Goal: Information Seeking & Learning: Check status

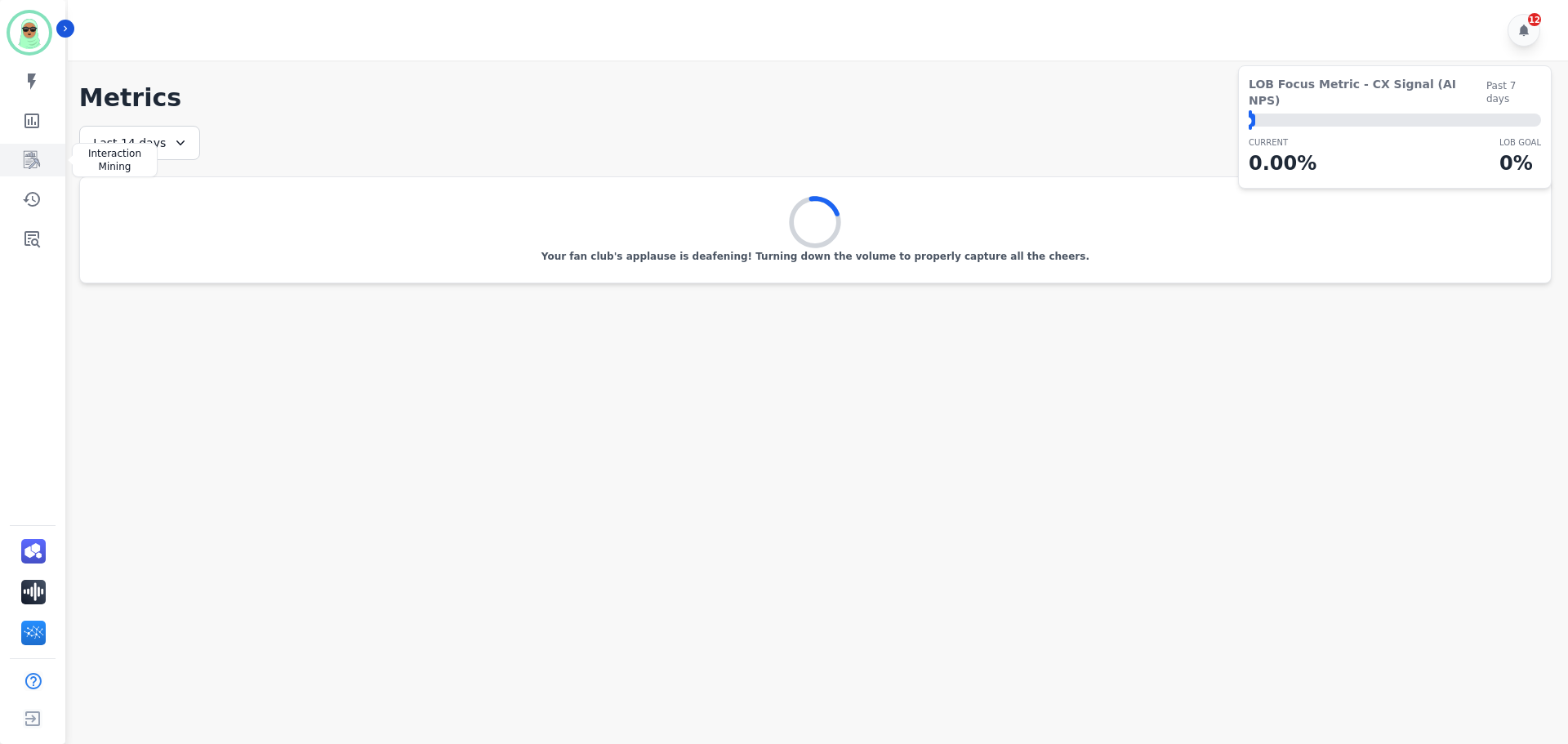
click at [39, 161] on icon "Sidebar" at bounding box center [32, 160] width 20 height 20
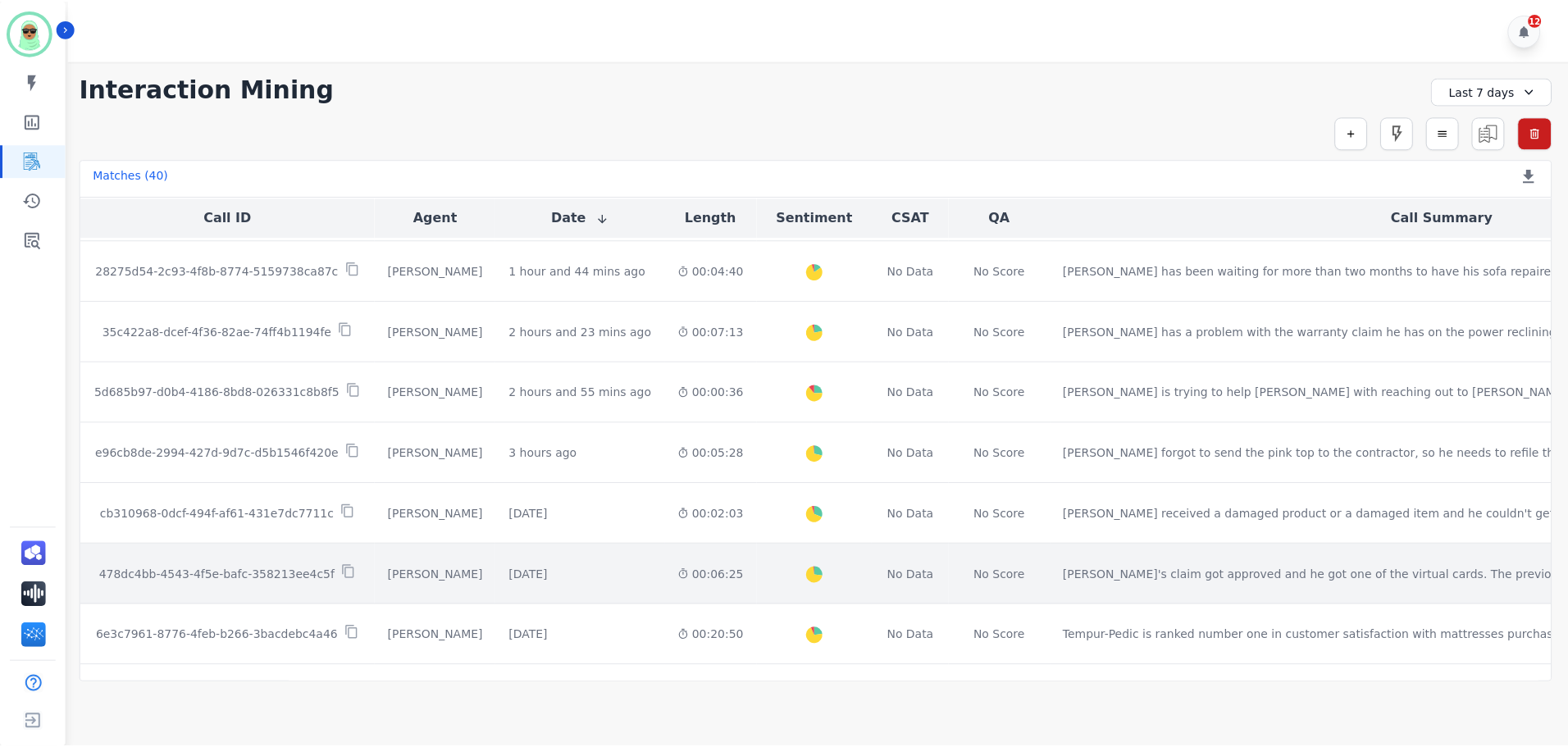
scroll to position [328, 0]
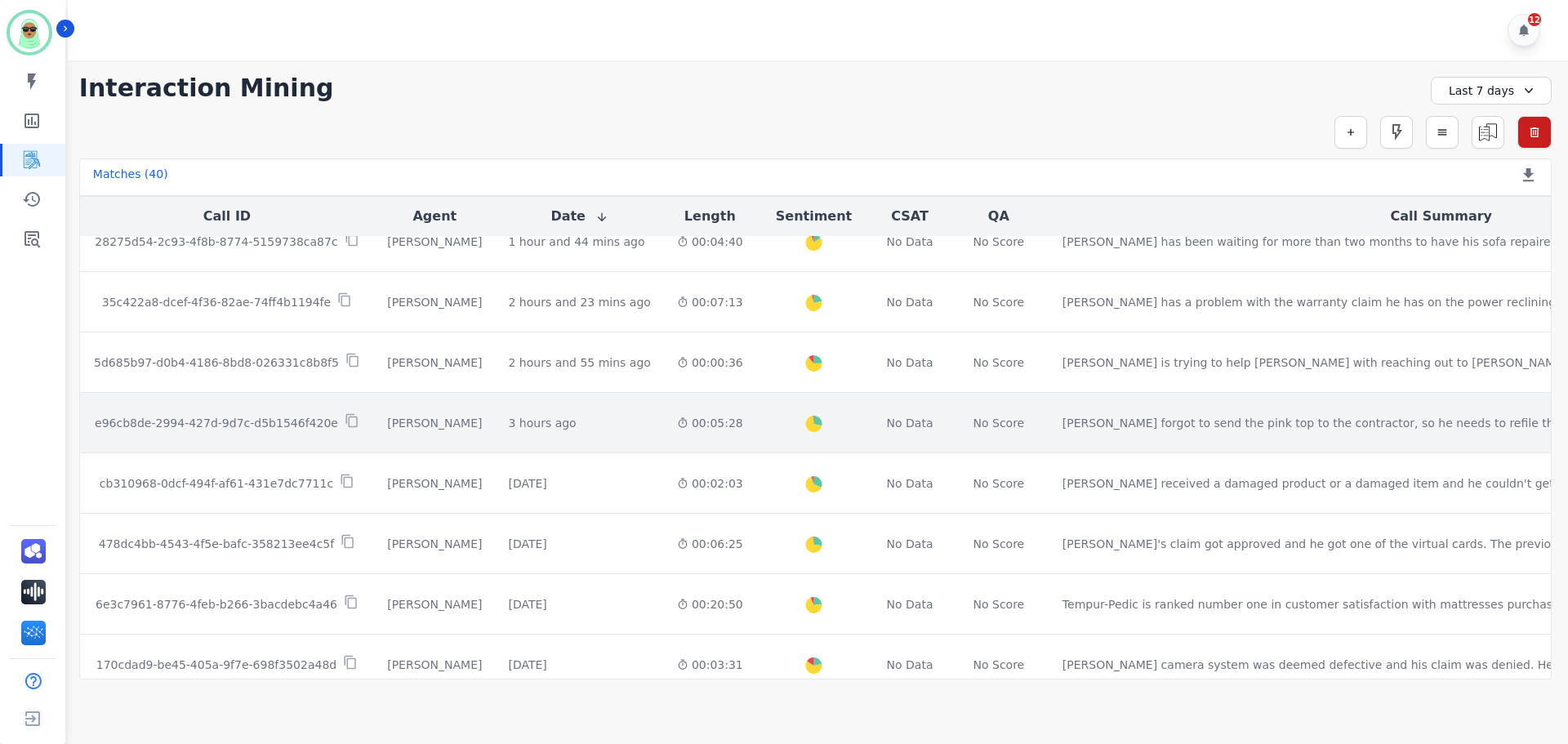
click at [550, 418] on div "3 hours ago Start at: [GEOGRAPHIC_DATA][DATE] 11:34am" at bounding box center [579, 423] width 142 height 16
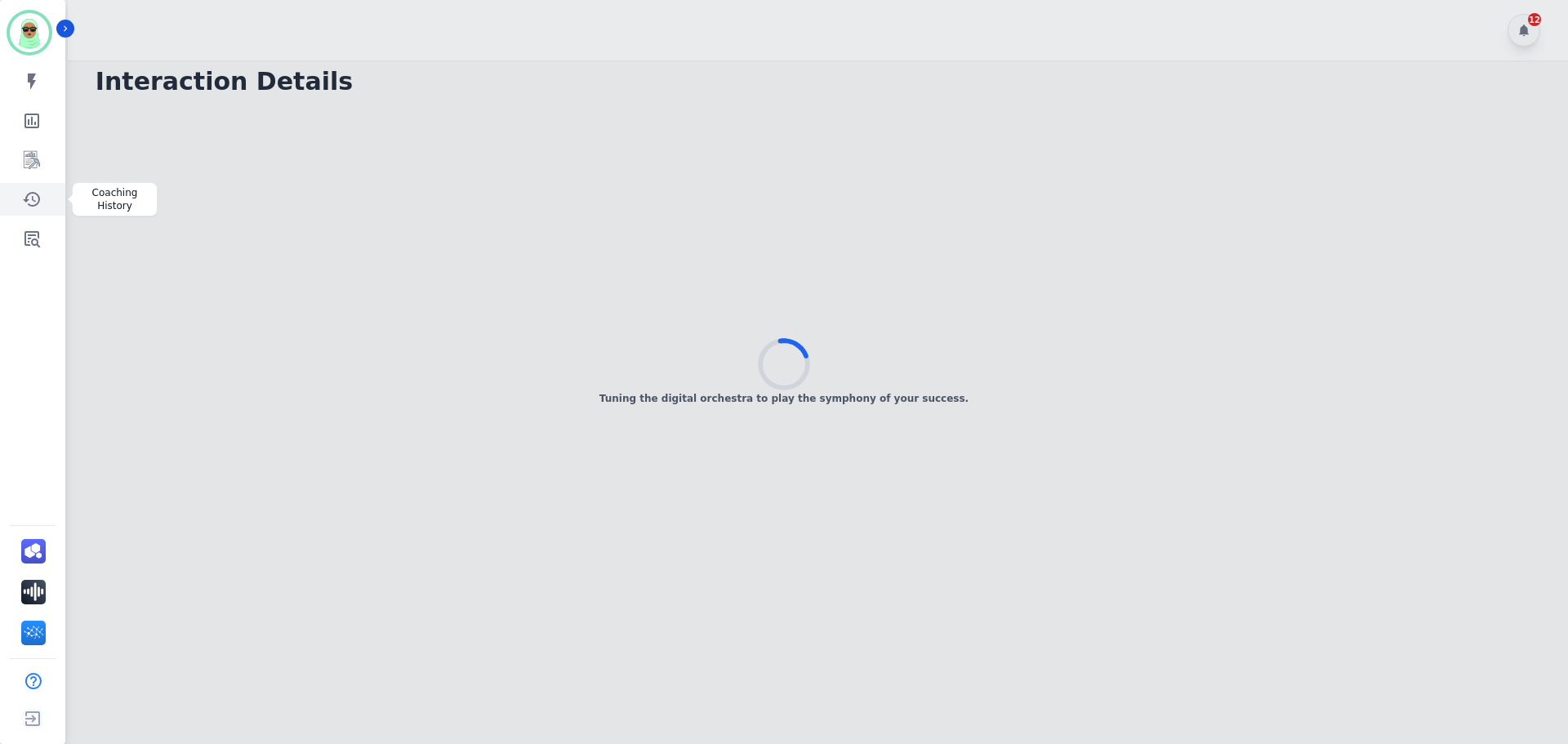
click at [36, 203] on icon "Sidebar" at bounding box center [32, 199] width 20 height 20
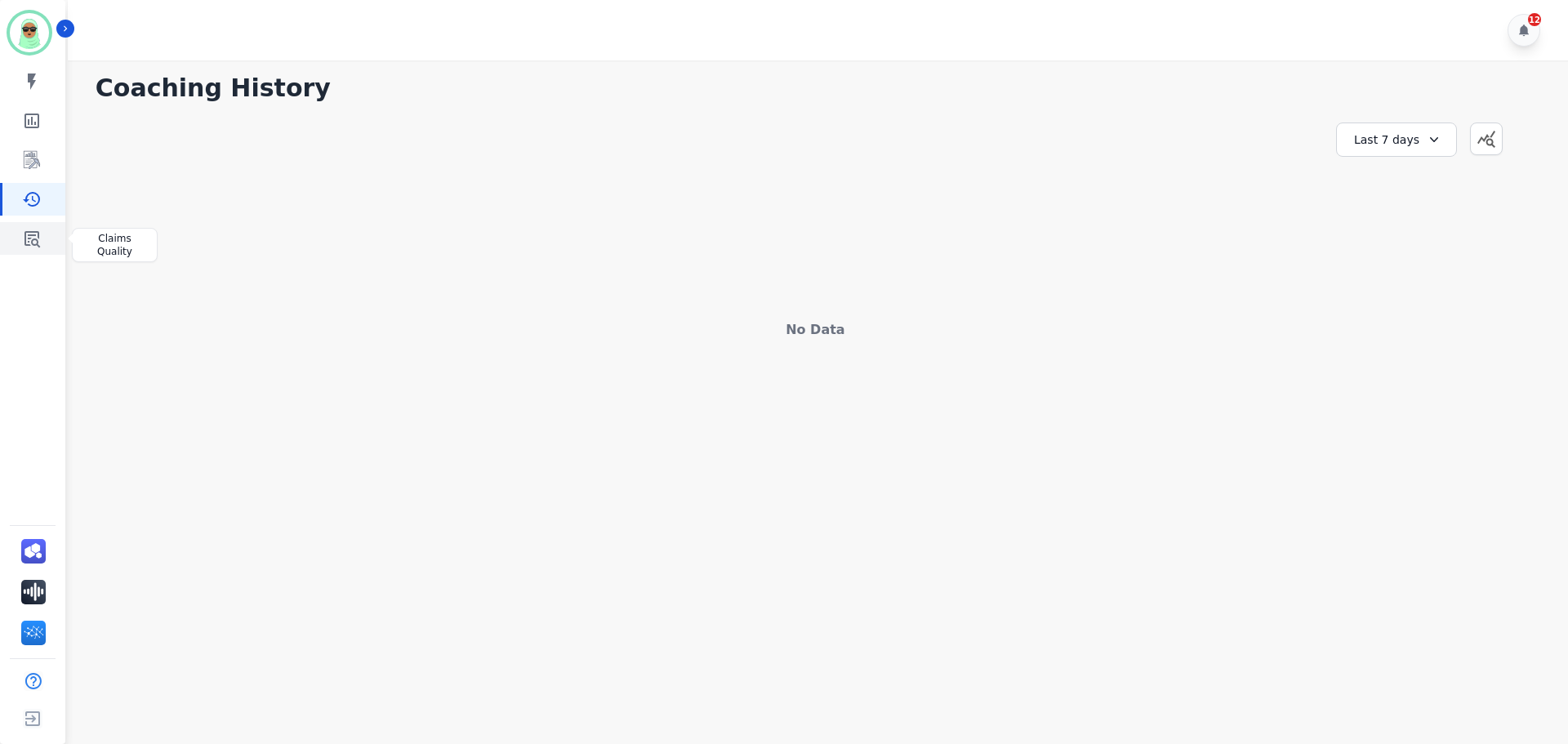
click at [35, 239] on icon "Sidebar" at bounding box center [32, 238] width 16 height 16
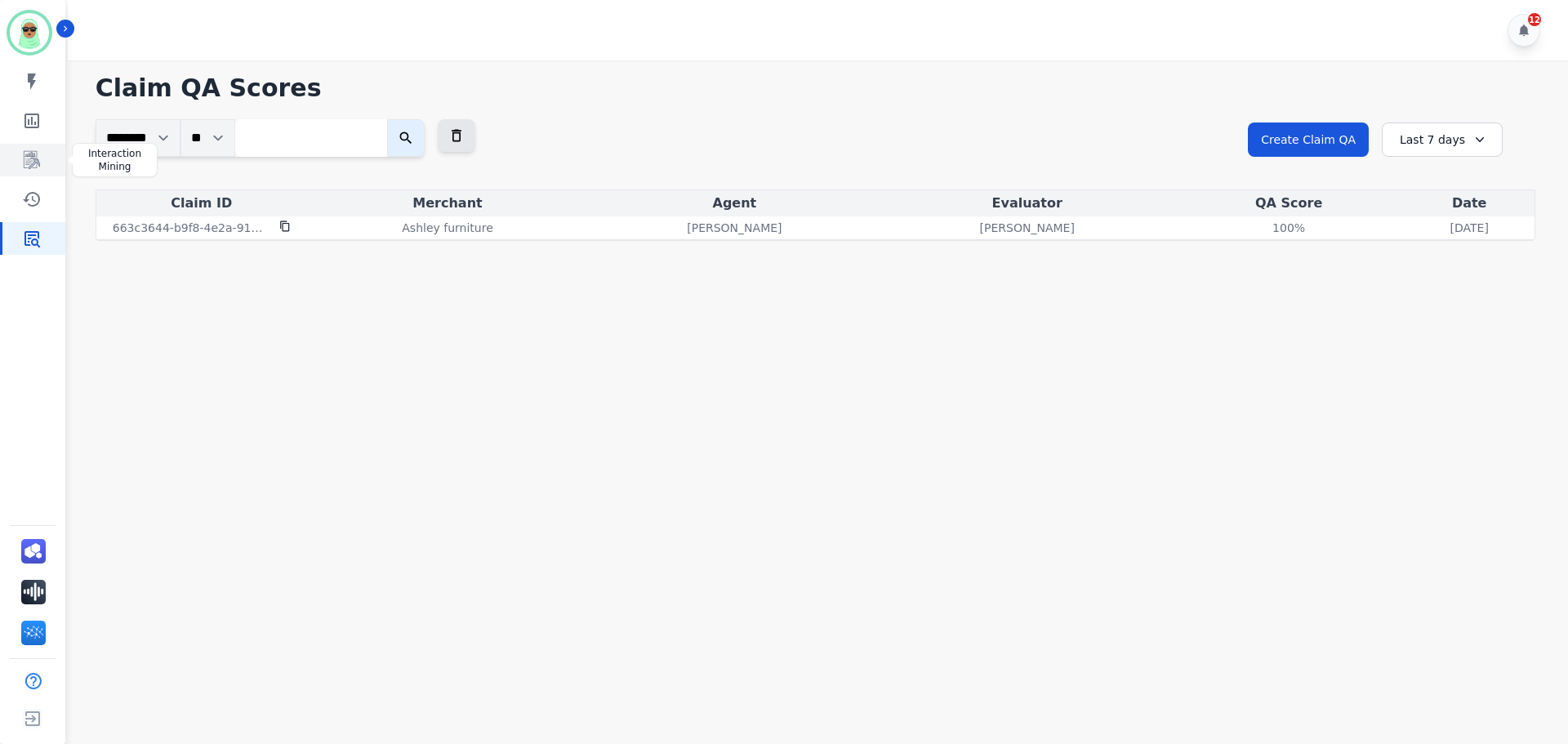
click at [33, 167] on icon "Sidebar" at bounding box center [32, 160] width 20 height 20
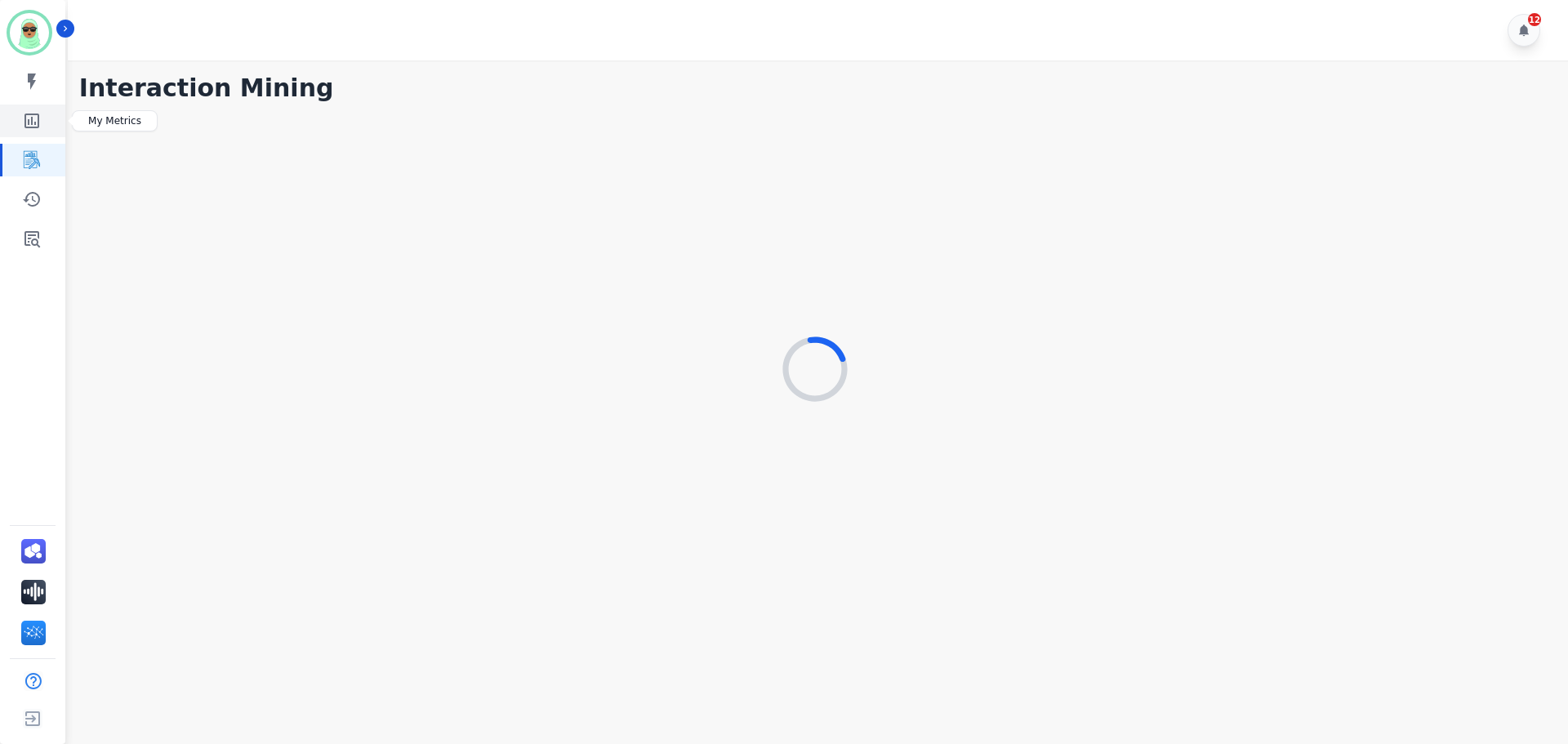
click at [37, 123] on icon "Sidebar" at bounding box center [31, 120] width 15 height 15
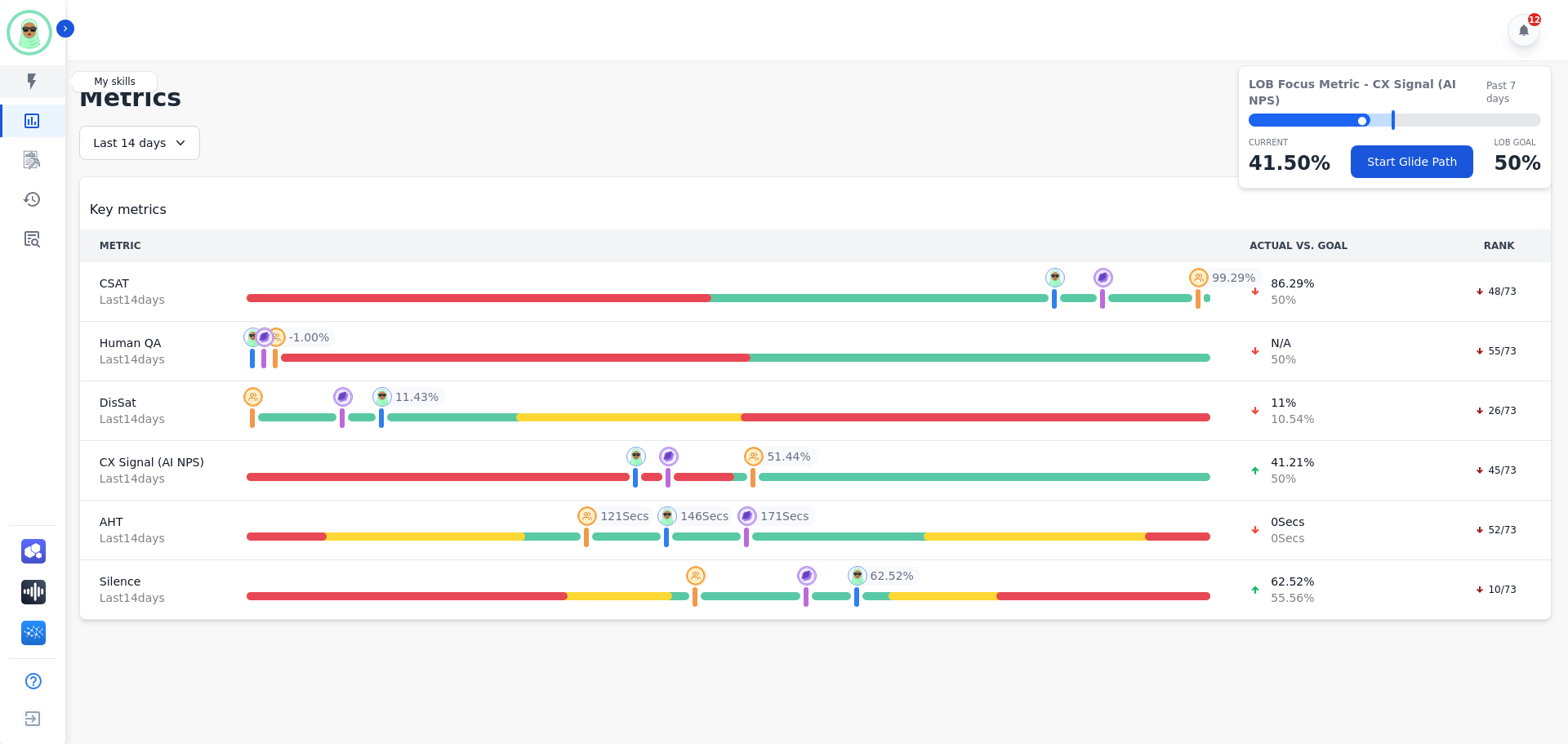
click at [48, 74] on link "Sidebar" at bounding box center [34, 82] width 63 height 33
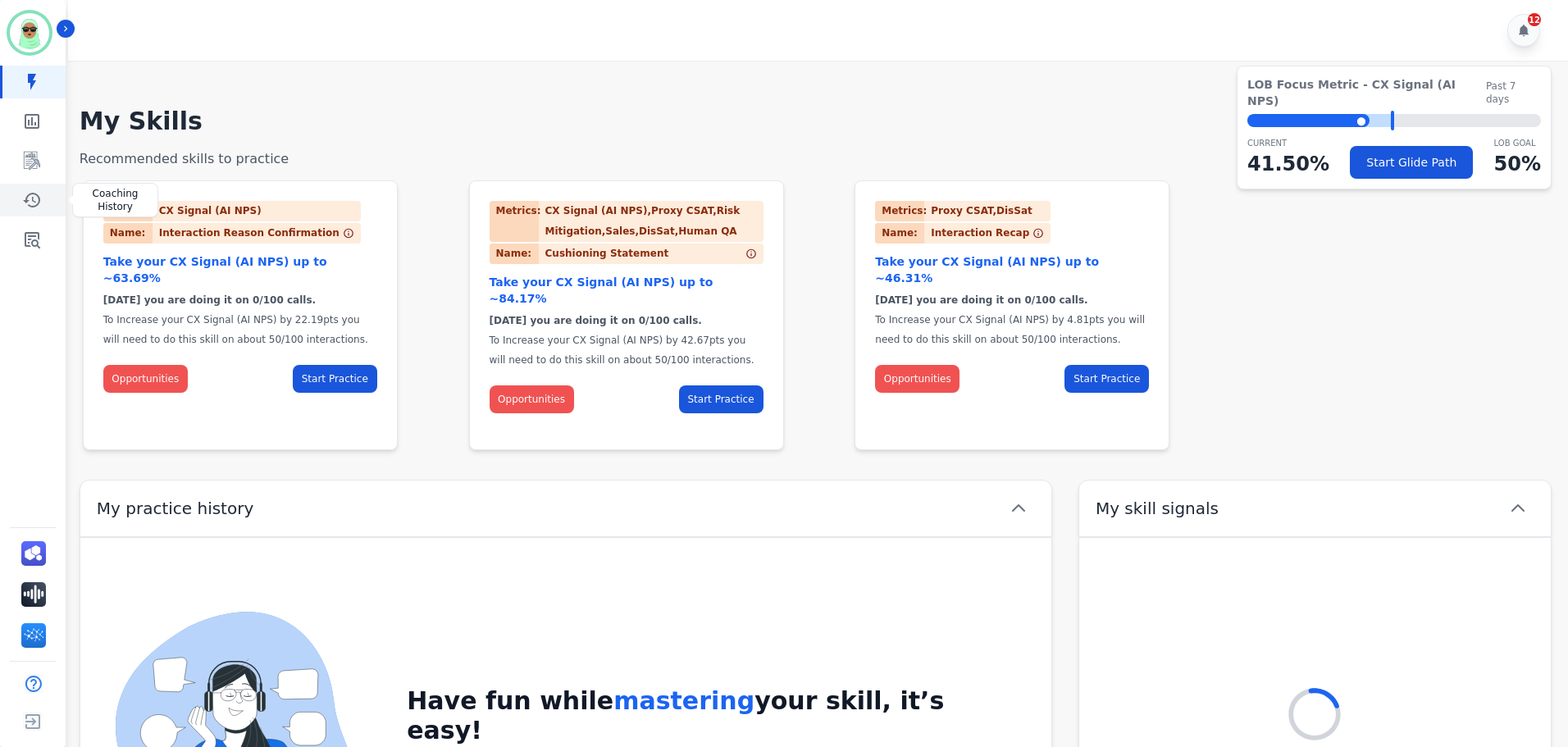
click at [43, 185] on link "Sidebar" at bounding box center [34, 200] width 63 height 33
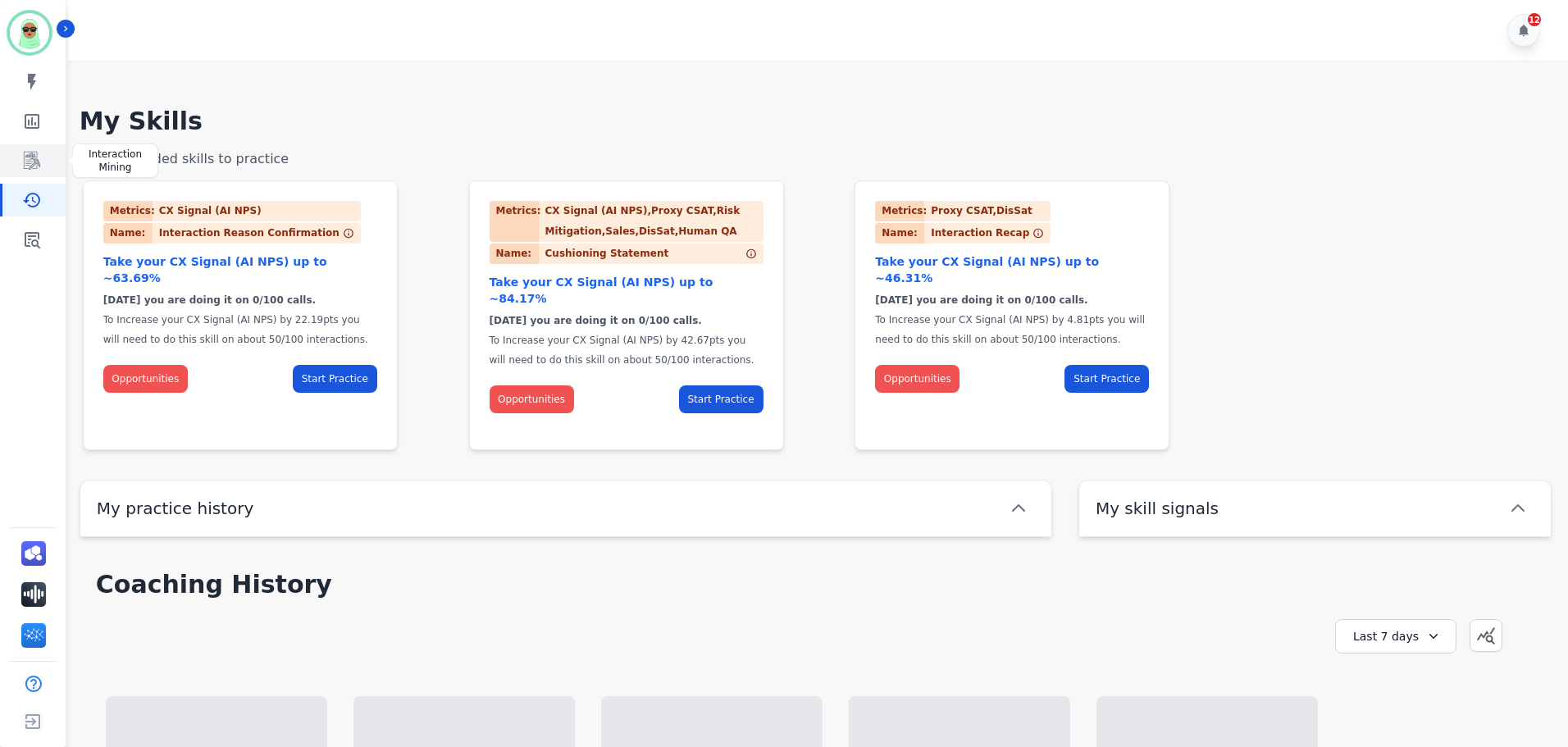
click at [35, 163] on icon "Sidebar" at bounding box center [32, 161] width 13 height 16
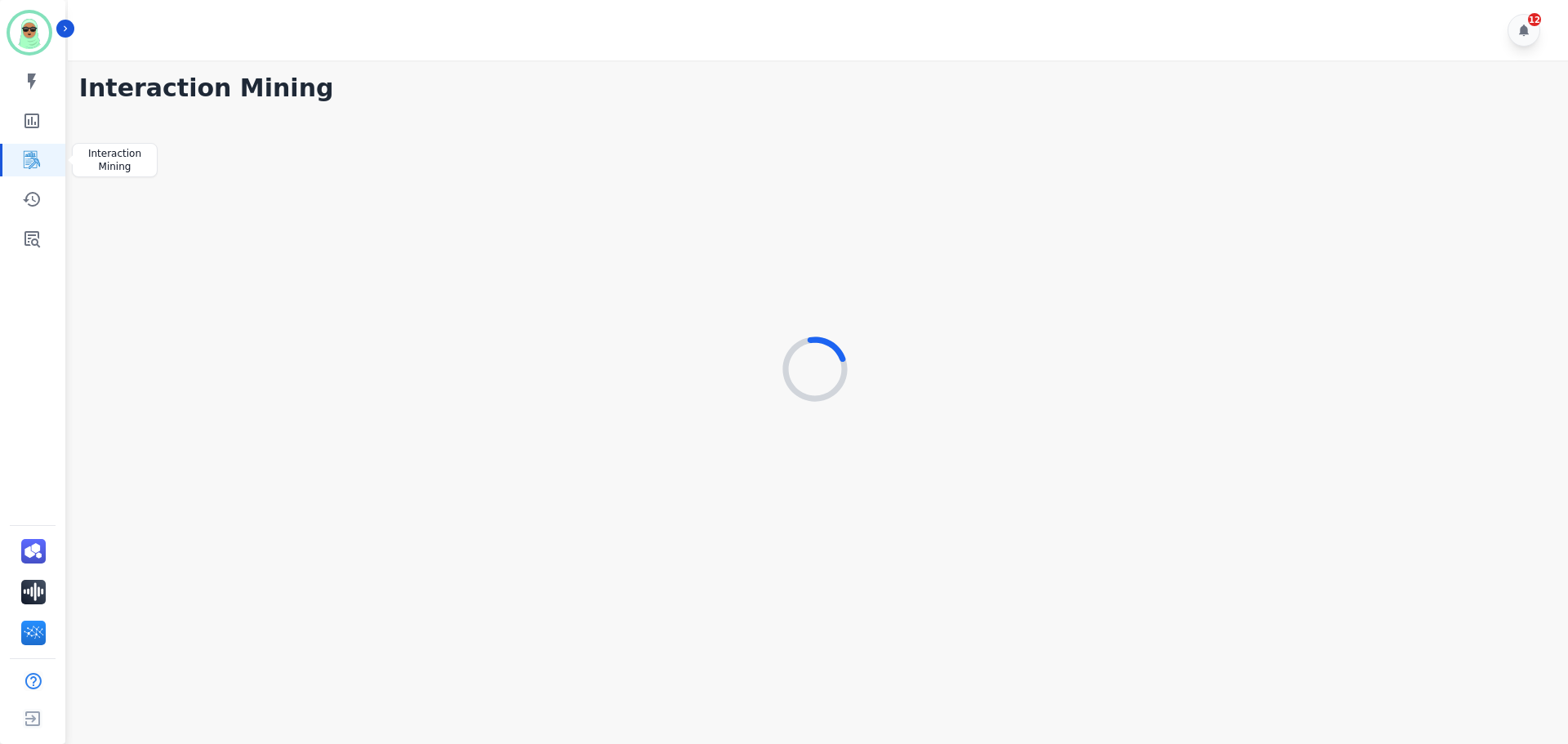
click at [35, 162] on icon "Sidebar" at bounding box center [32, 161] width 13 height 16
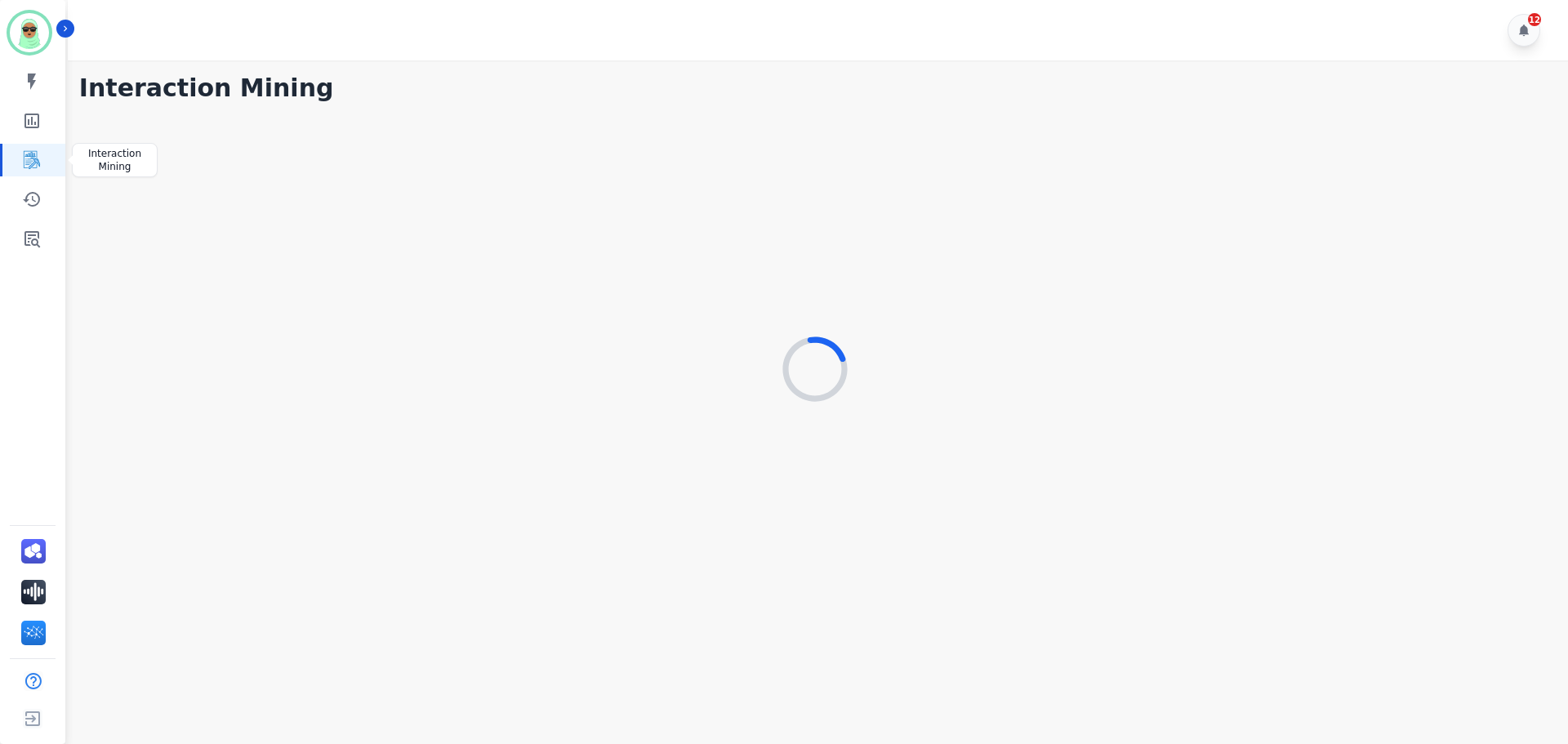
click at [35, 162] on icon "Sidebar" at bounding box center [32, 161] width 13 height 16
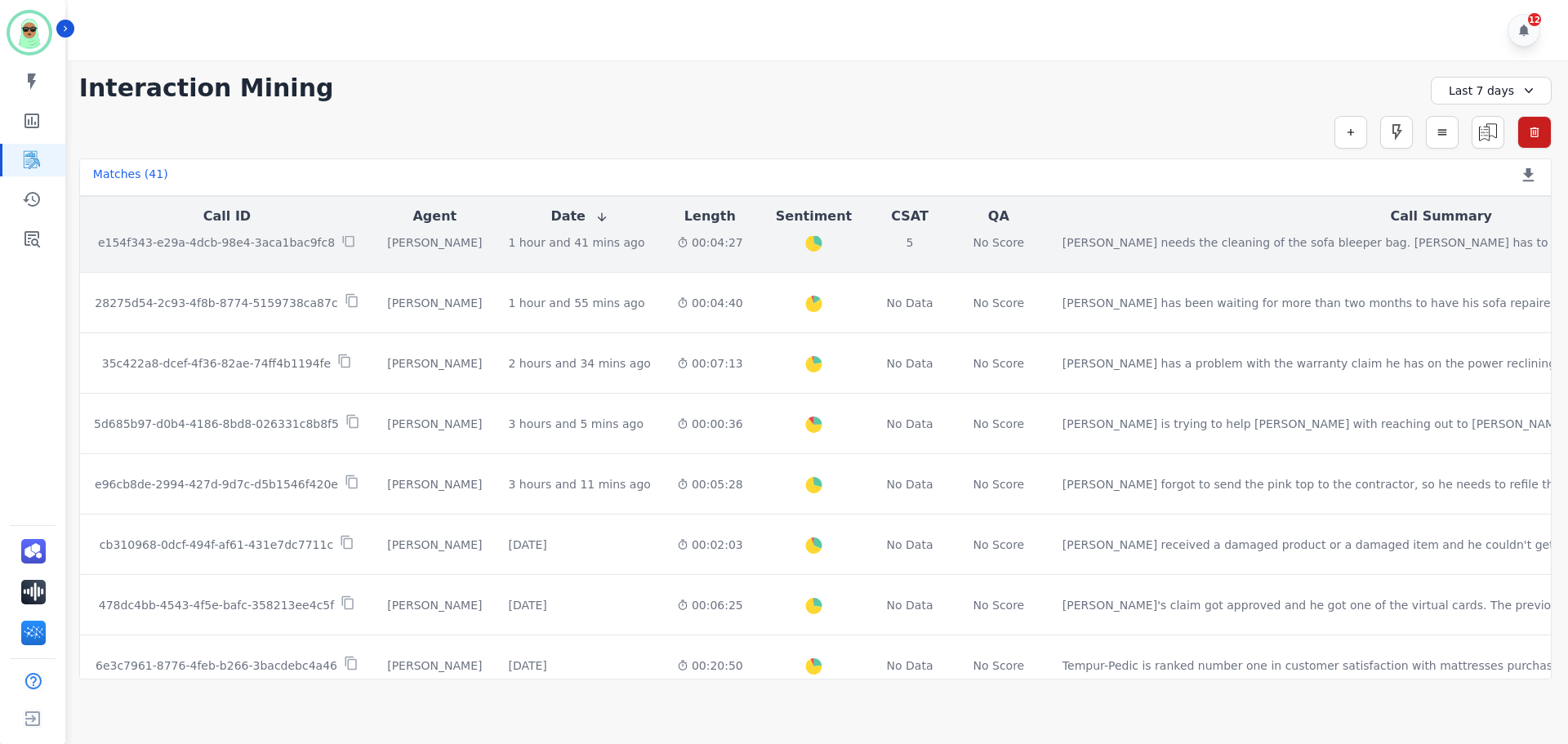
scroll to position [327, 0]
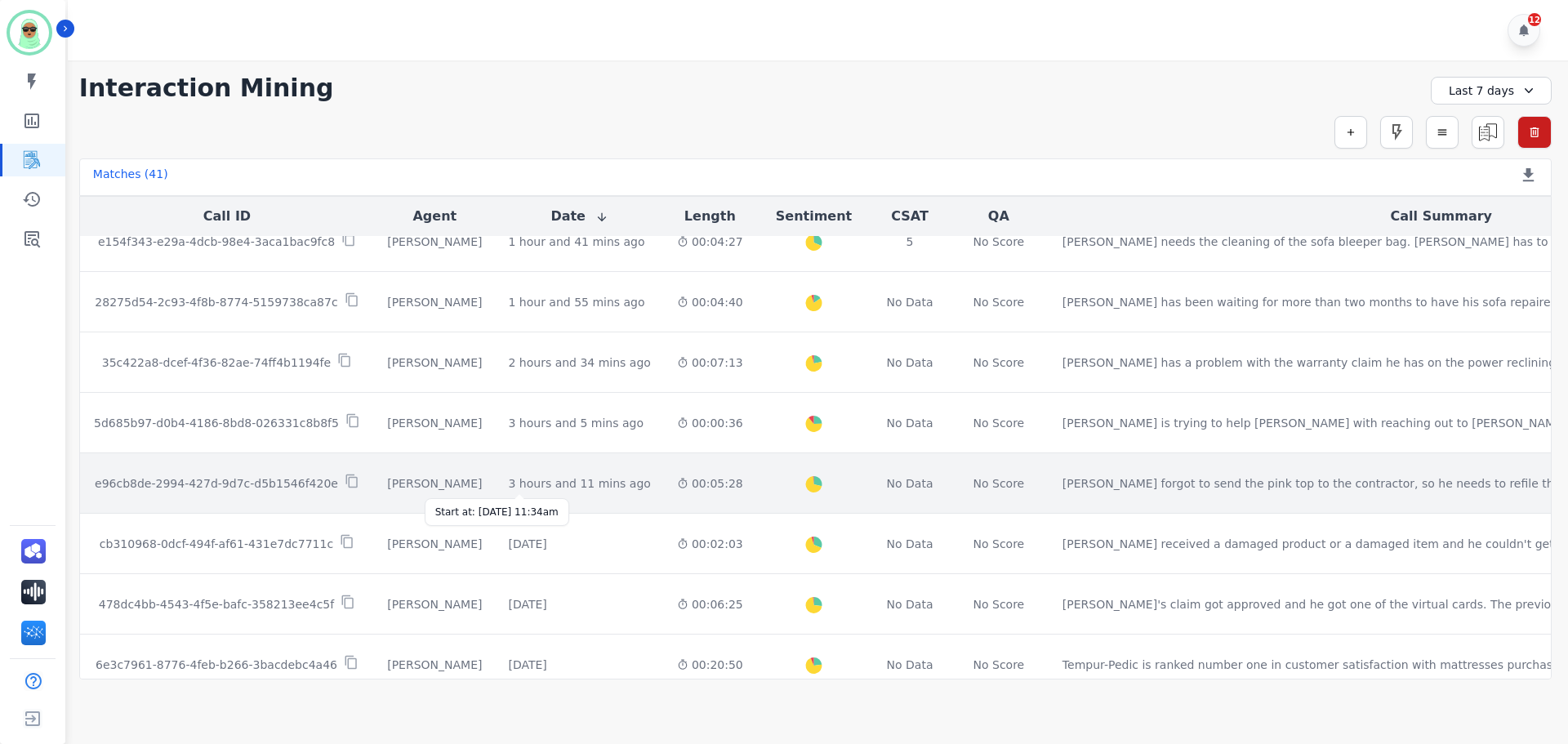
click at [554, 488] on div "3 hours and 11 mins ago" at bounding box center [579, 483] width 142 height 16
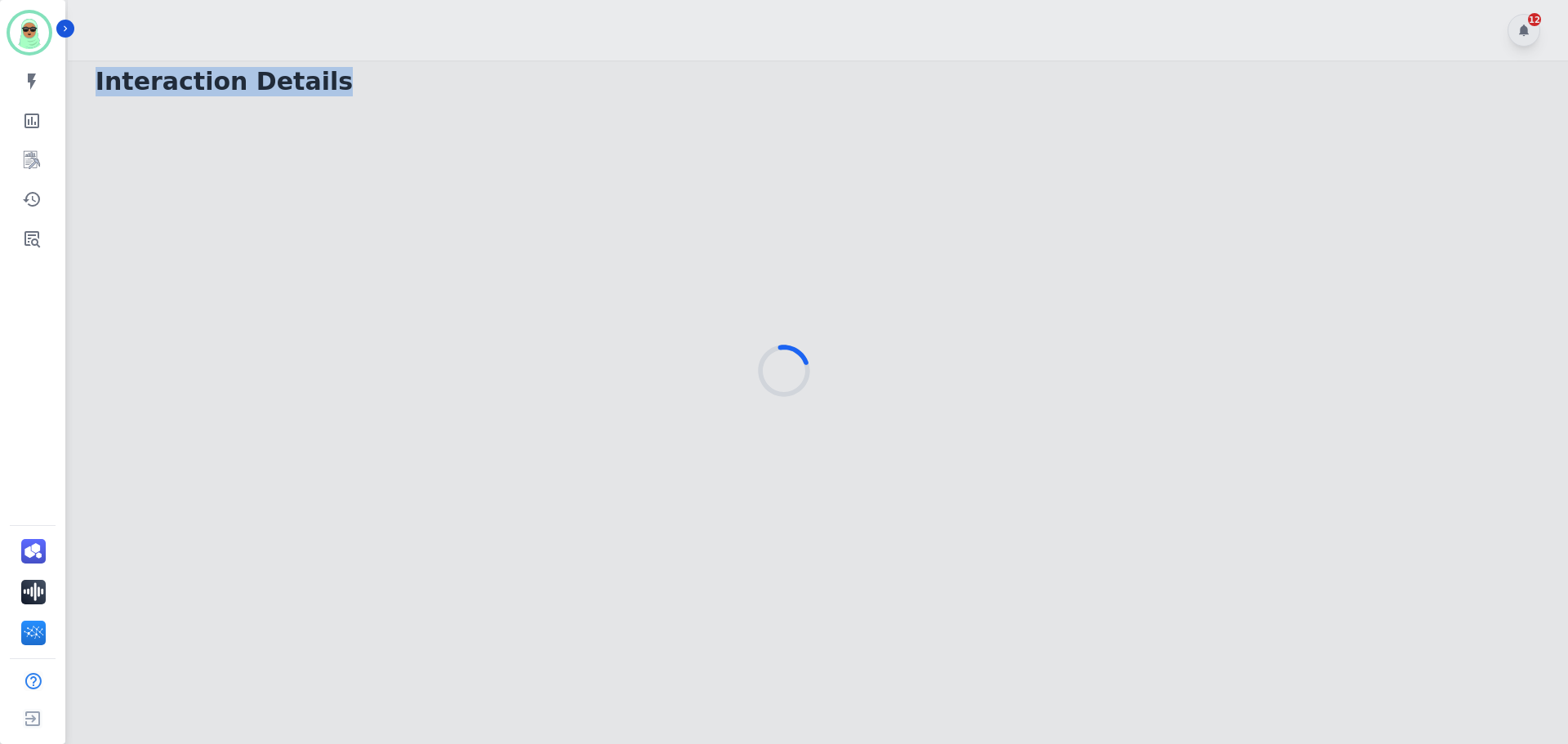
click at [554, 488] on div at bounding box center [784, 372] width 1568 height 744
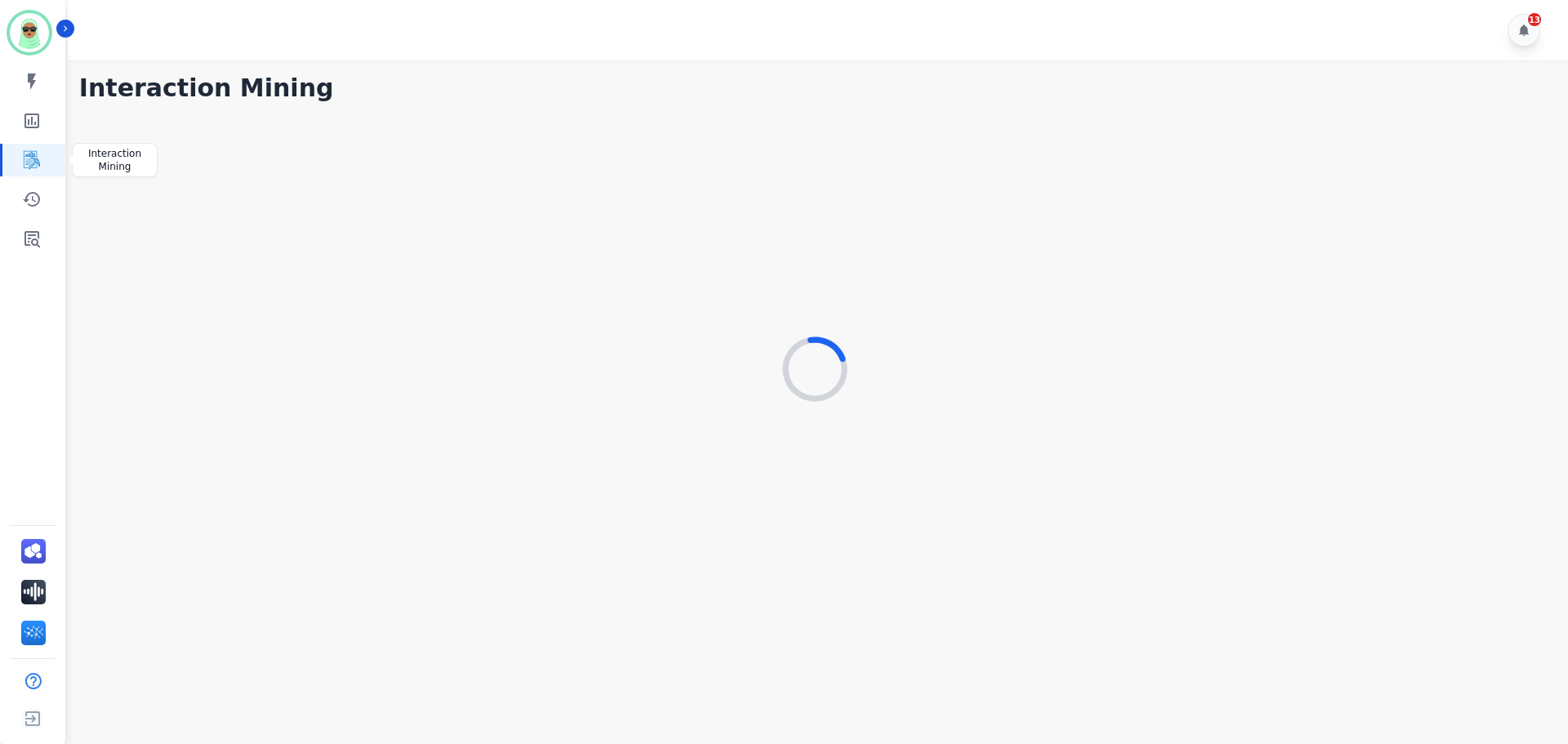
click at [18, 159] on link "Sidebar" at bounding box center [34, 160] width 63 height 33
click at [28, 157] on icon "Sidebar" at bounding box center [32, 160] width 20 height 20
click at [32, 121] on icon "Sidebar" at bounding box center [31, 120] width 15 height 15
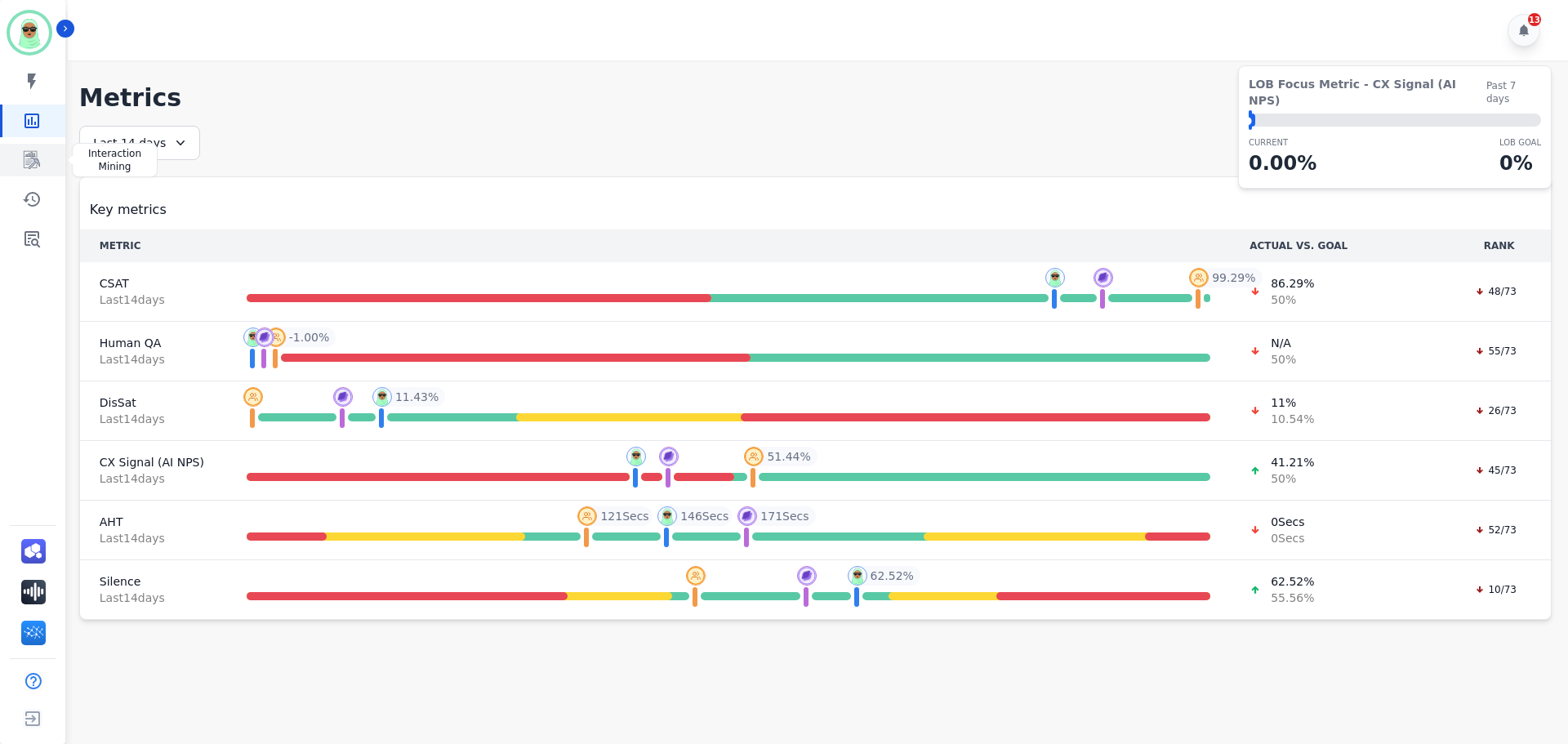
click at [31, 159] on icon "Sidebar" at bounding box center [31, 160] width 16 height 18
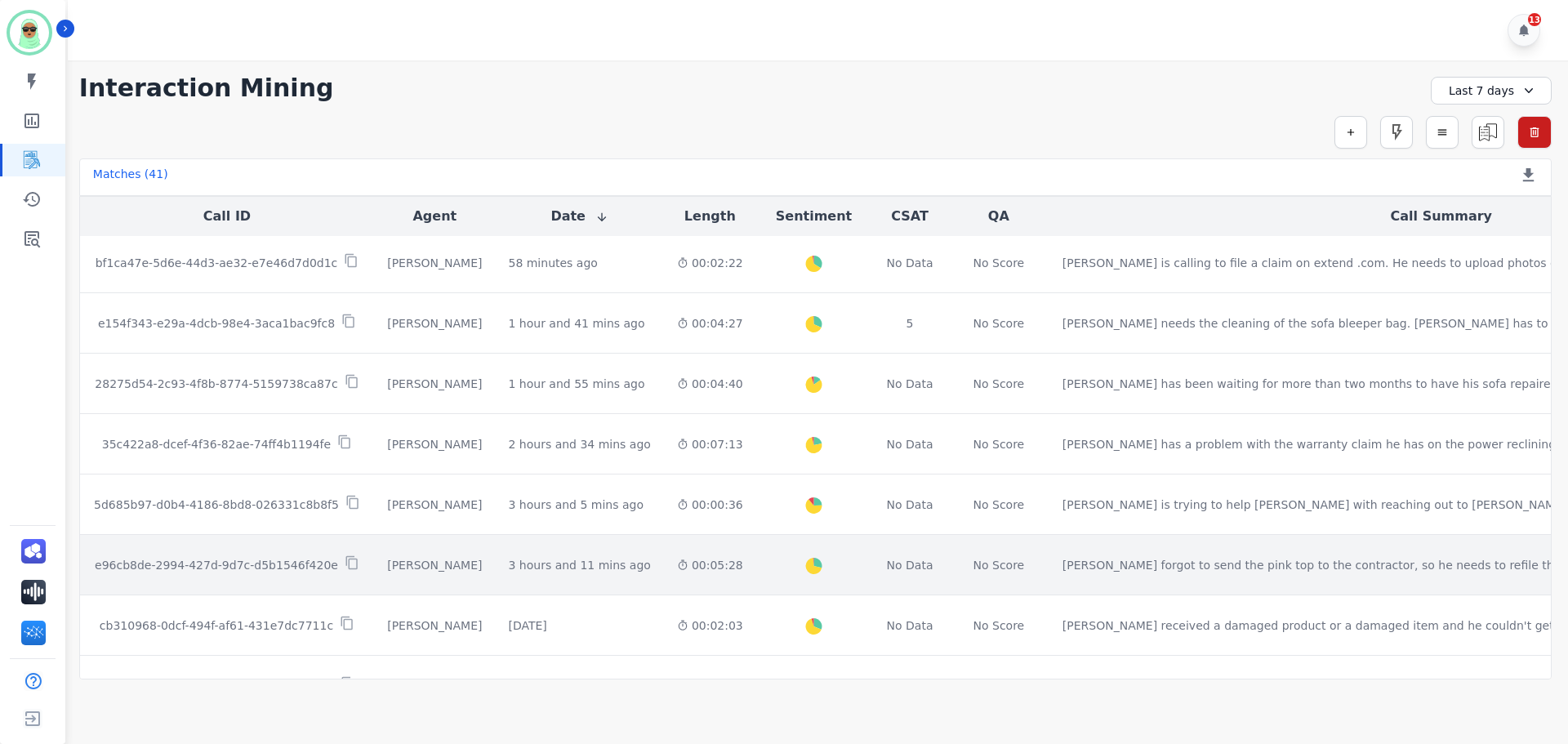
scroll to position [327, 0]
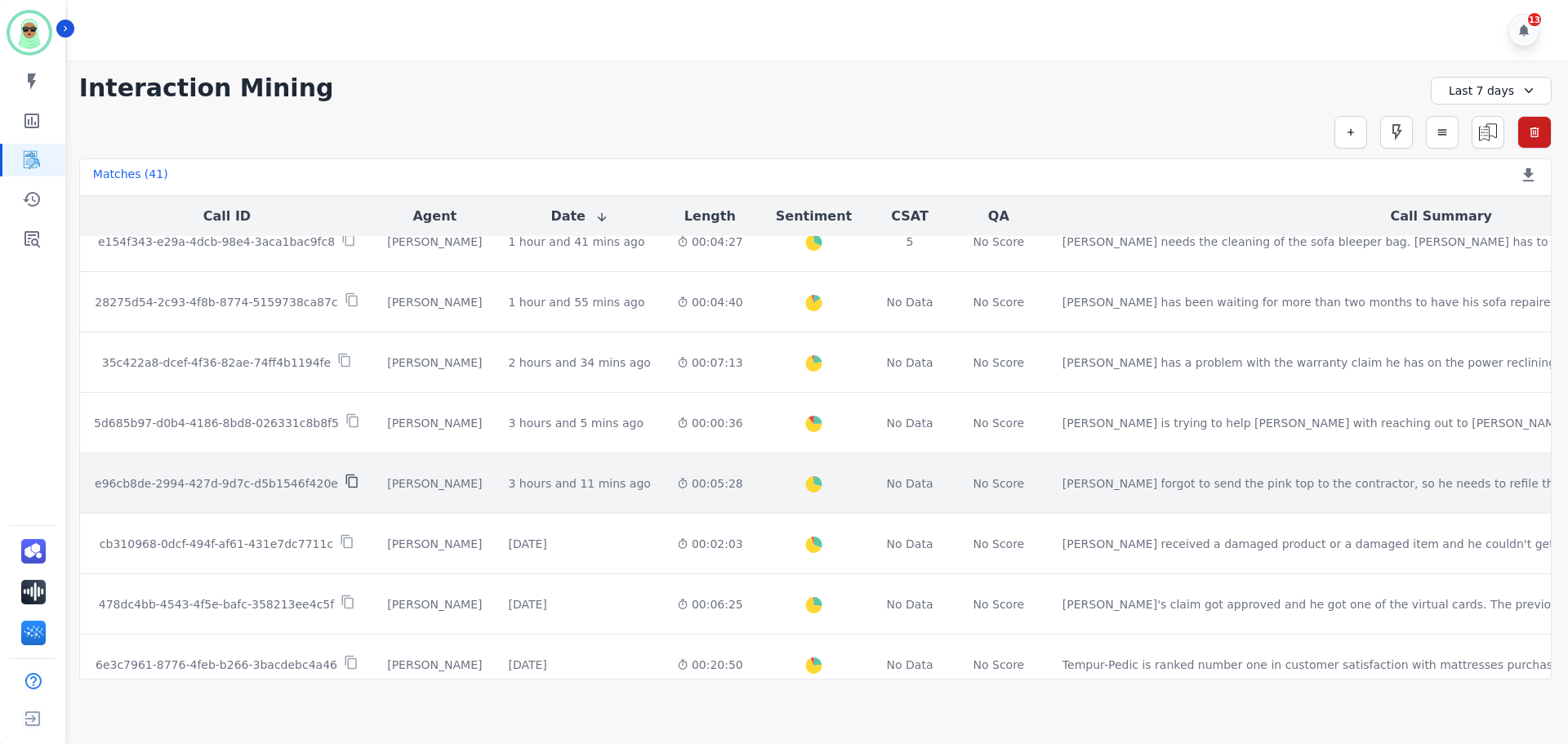
click at [345, 483] on icon at bounding box center [352, 480] width 15 height 15
click at [803, 478] on div at bounding box center [815, 484] width 22 height 22
